Goal: Obtain resource: Obtain resource

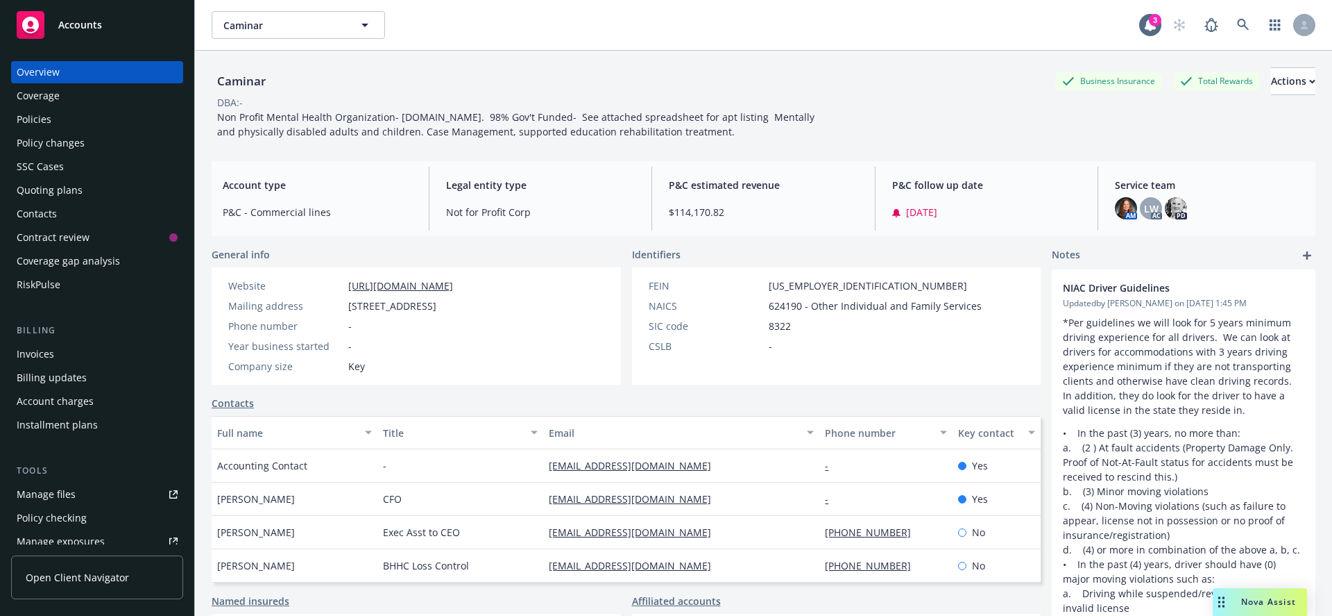
click at [56, 196] on div "Quoting plans" at bounding box center [50, 190] width 66 height 22
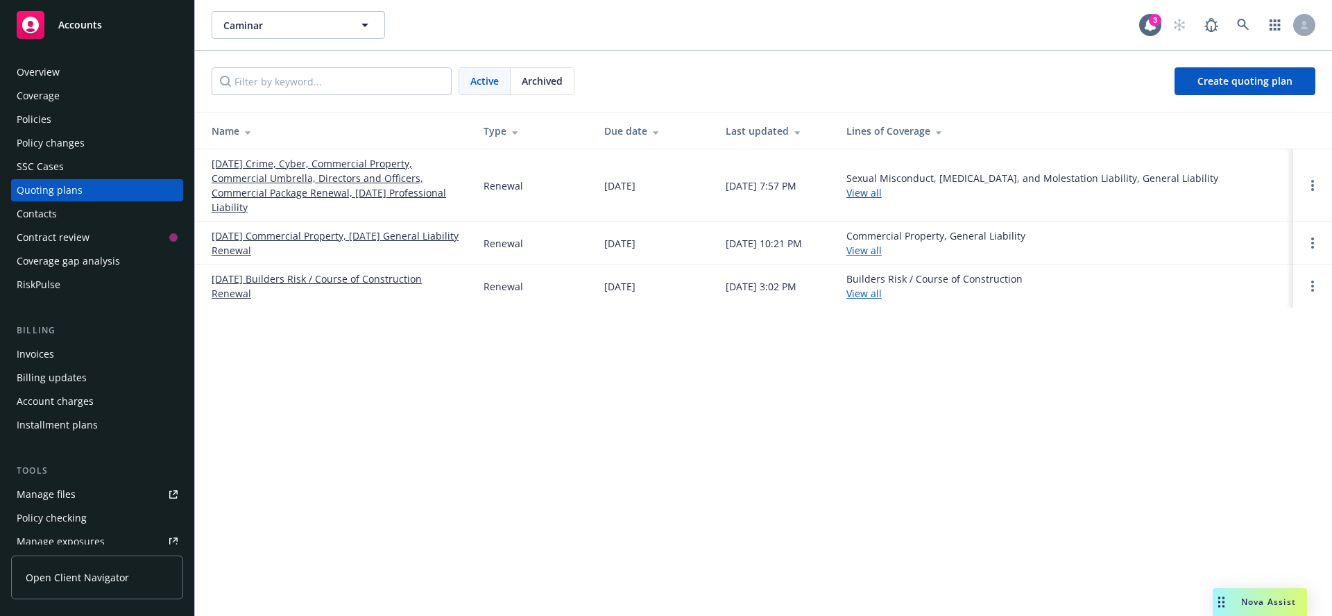
click at [305, 165] on link "[DATE] Crime, Cyber, Commercial Property, Commercial Umbrella, Directors and Of…" at bounding box center [337, 185] width 250 height 58
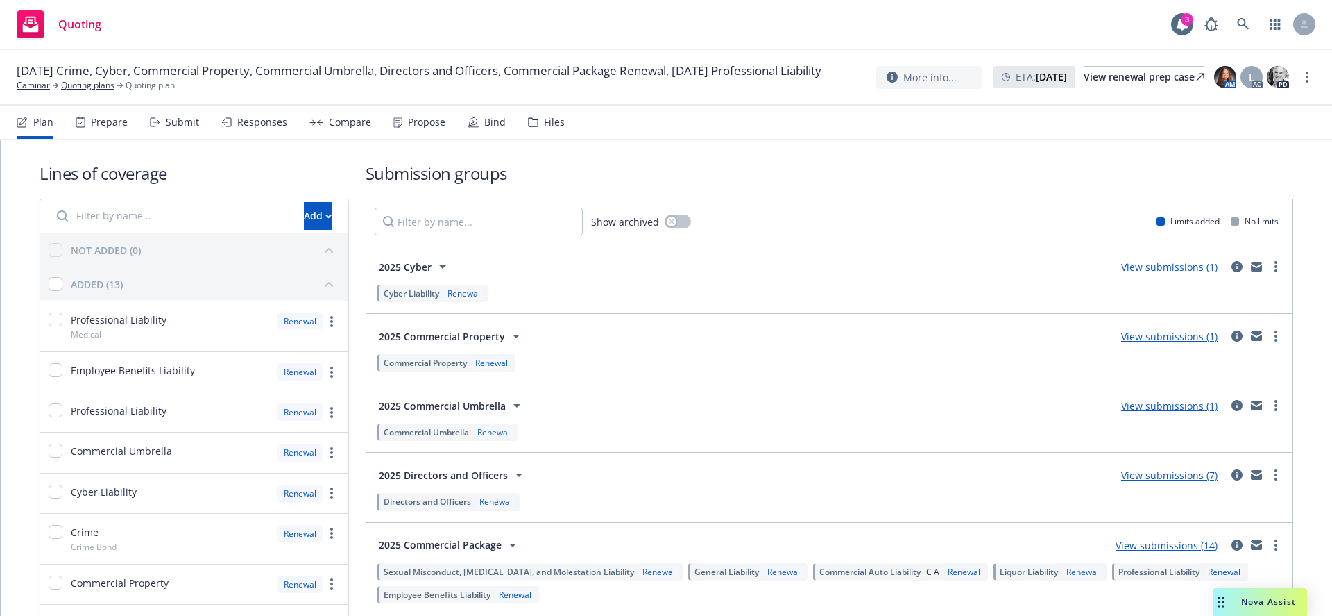
click at [550, 124] on div "Files" at bounding box center [554, 122] width 21 height 11
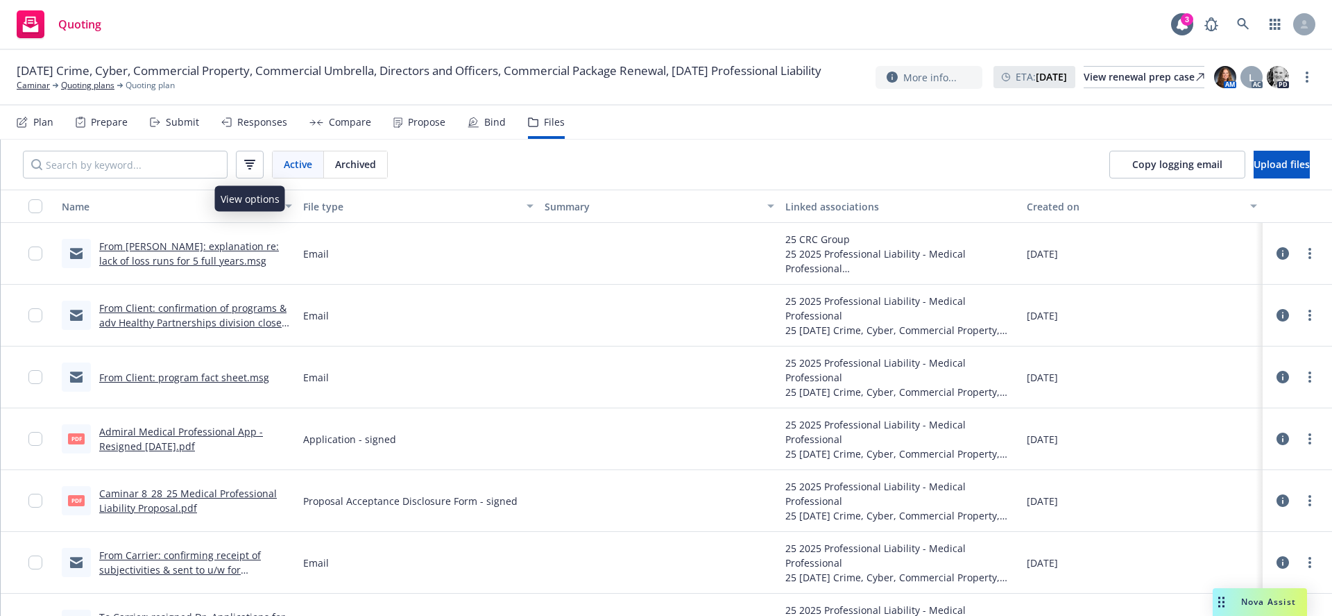
click at [244, 169] on button "button" at bounding box center [250, 165] width 28 height 28
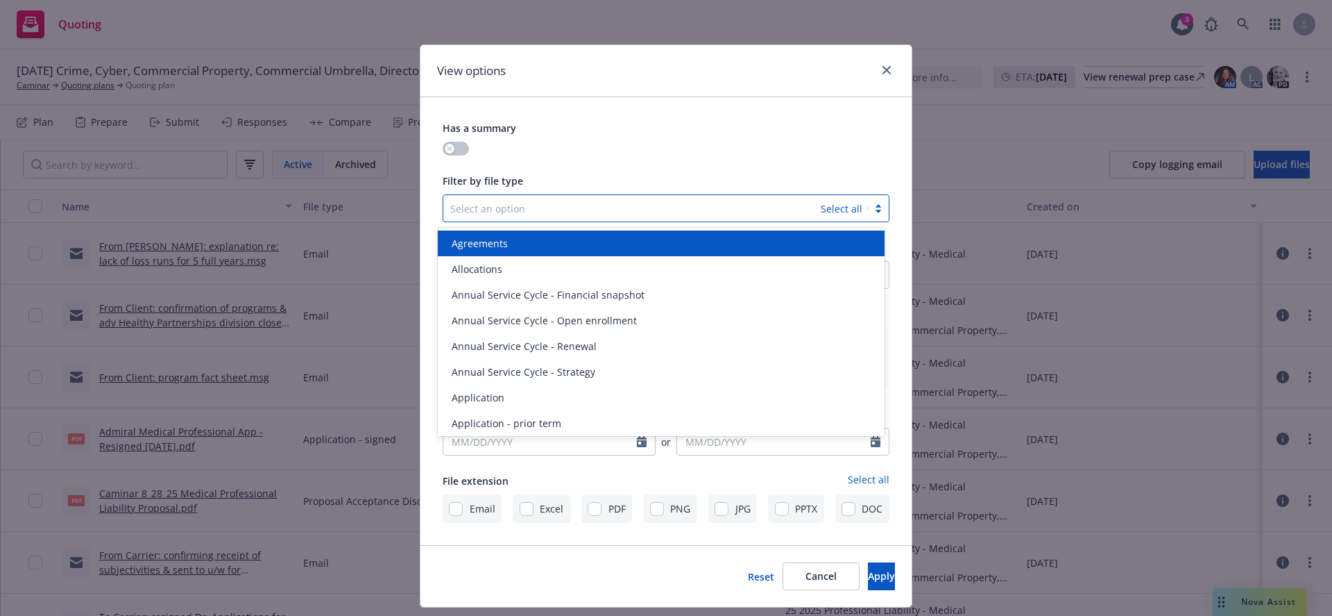
click at [534, 210] on div at bounding box center [632, 208] width 364 height 17
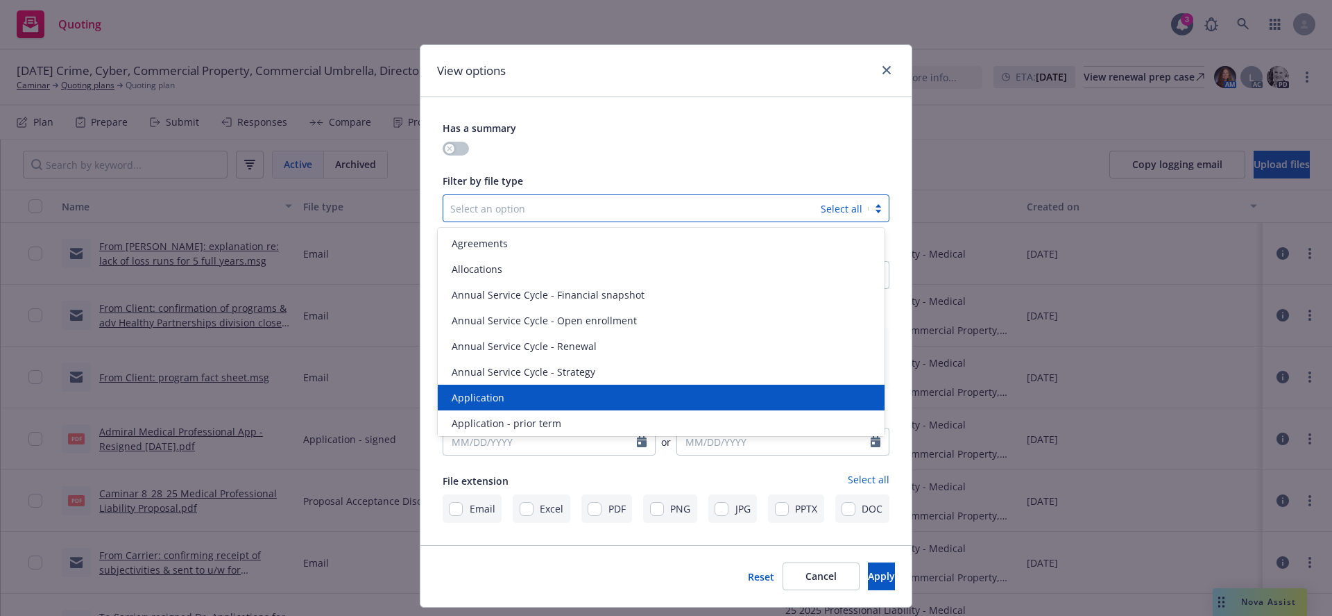
click at [516, 394] on div "Application" at bounding box center [661, 397] width 430 height 15
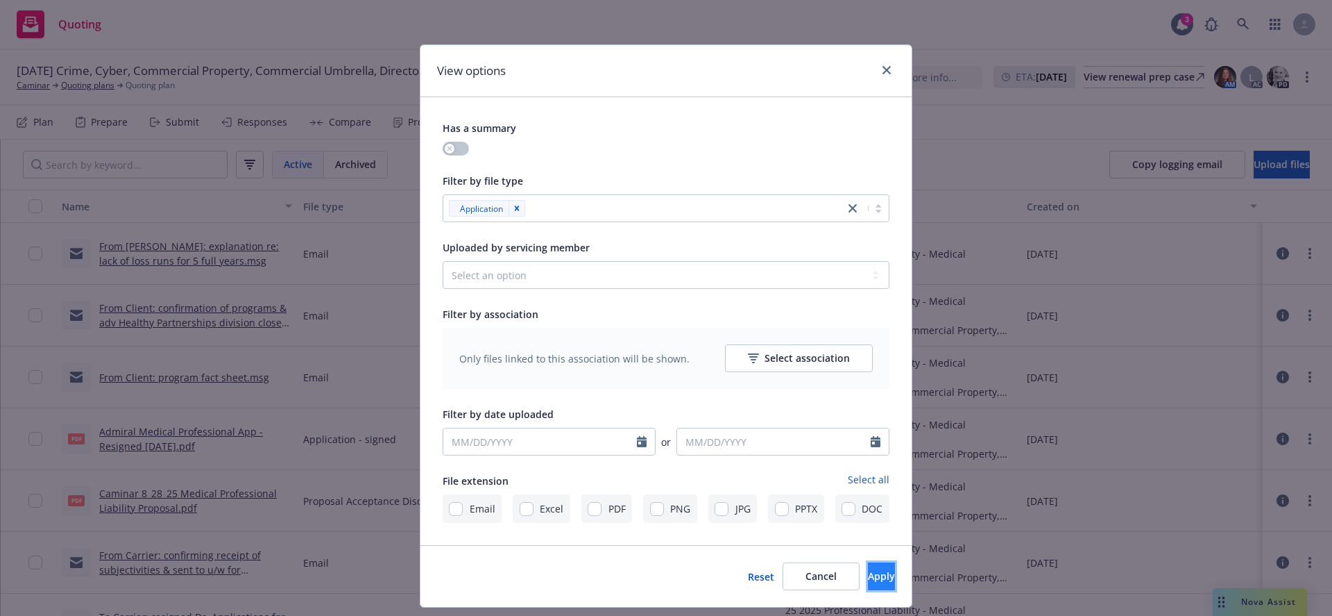
click at [868, 570] on span "Apply" at bounding box center [881, 575] width 27 height 13
